Goal: Communication & Community: Answer question/provide support

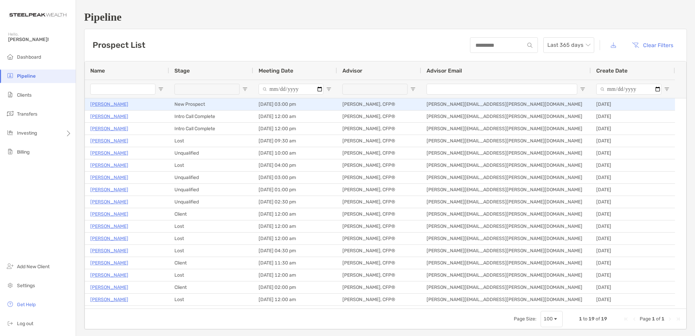
click at [111, 104] on p "[PERSON_NAME]" at bounding box center [109, 104] width 38 height 8
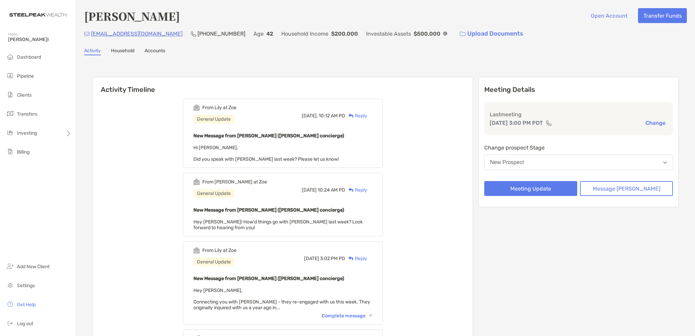
click at [365, 114] on div "Reply" at bounding box center [356, 115] width 22 height 7
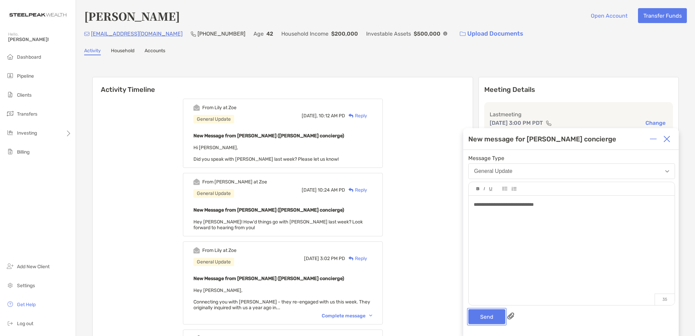
click at [478, 320] on button "Send" at bounding box center [486, 316] width 37 height 15
